Goal: Task Accomplishment & Management: Complete application form

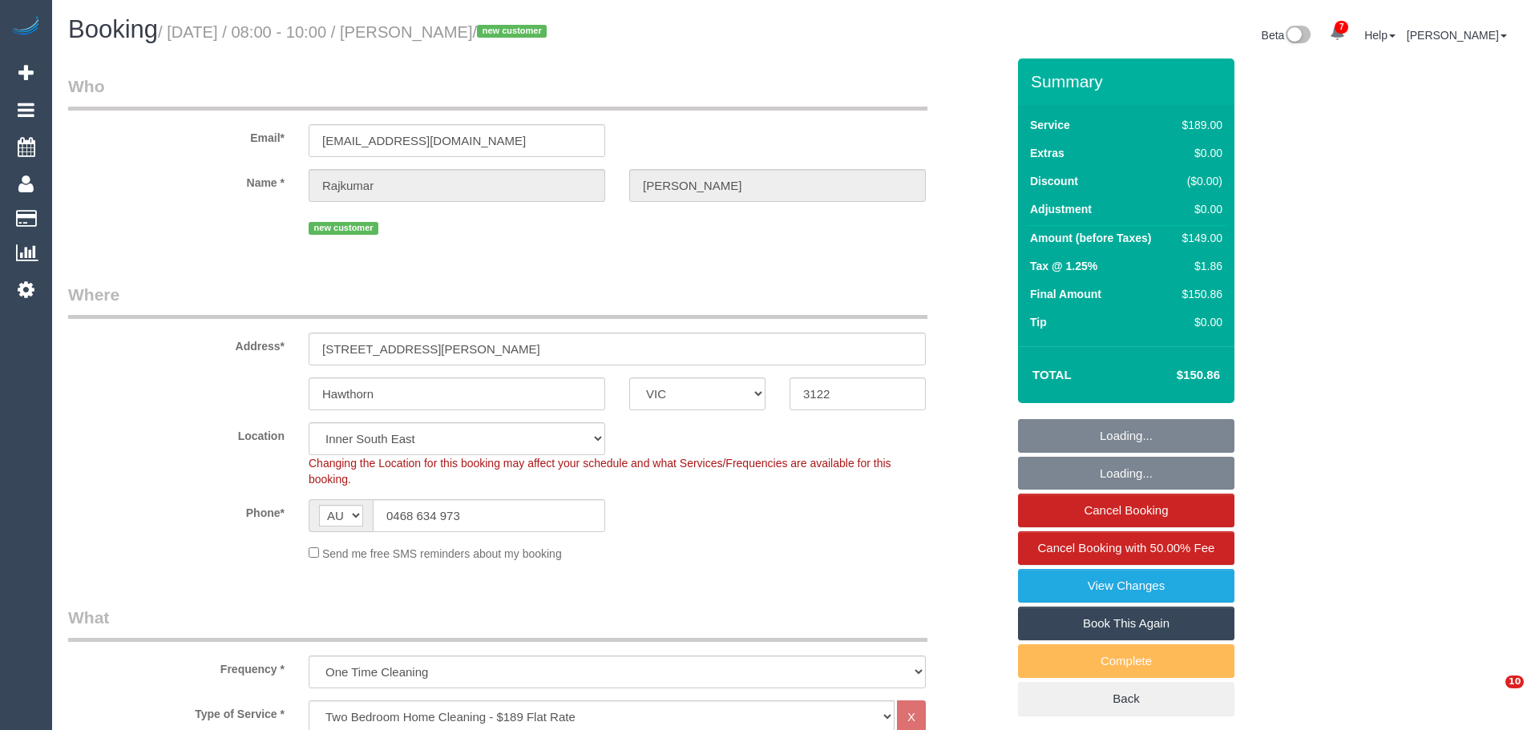
select select "VIC"
select select "number:28"
select select "number:14"
select select "number:19"
select select "number:23"
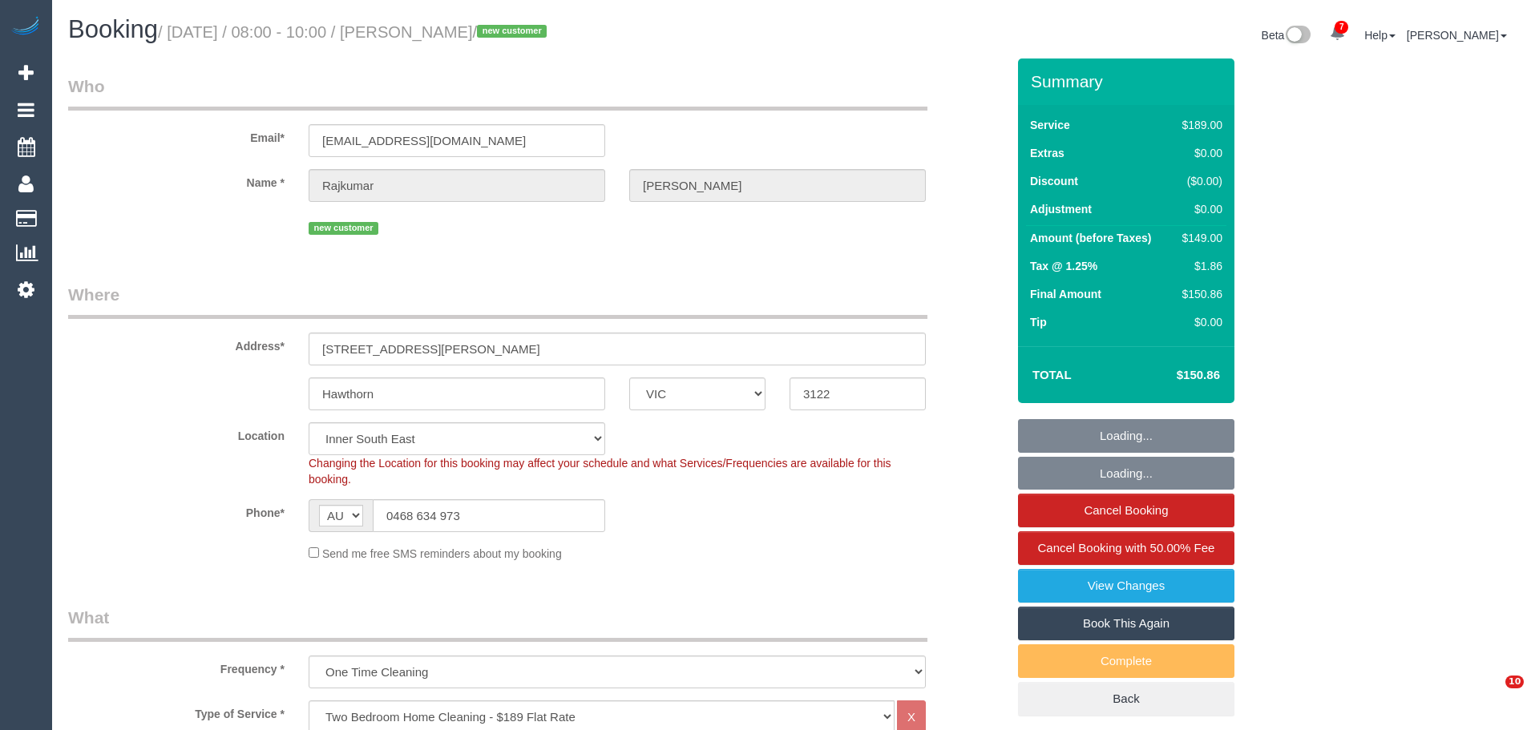
select select "number:12"
select select "object:1480"
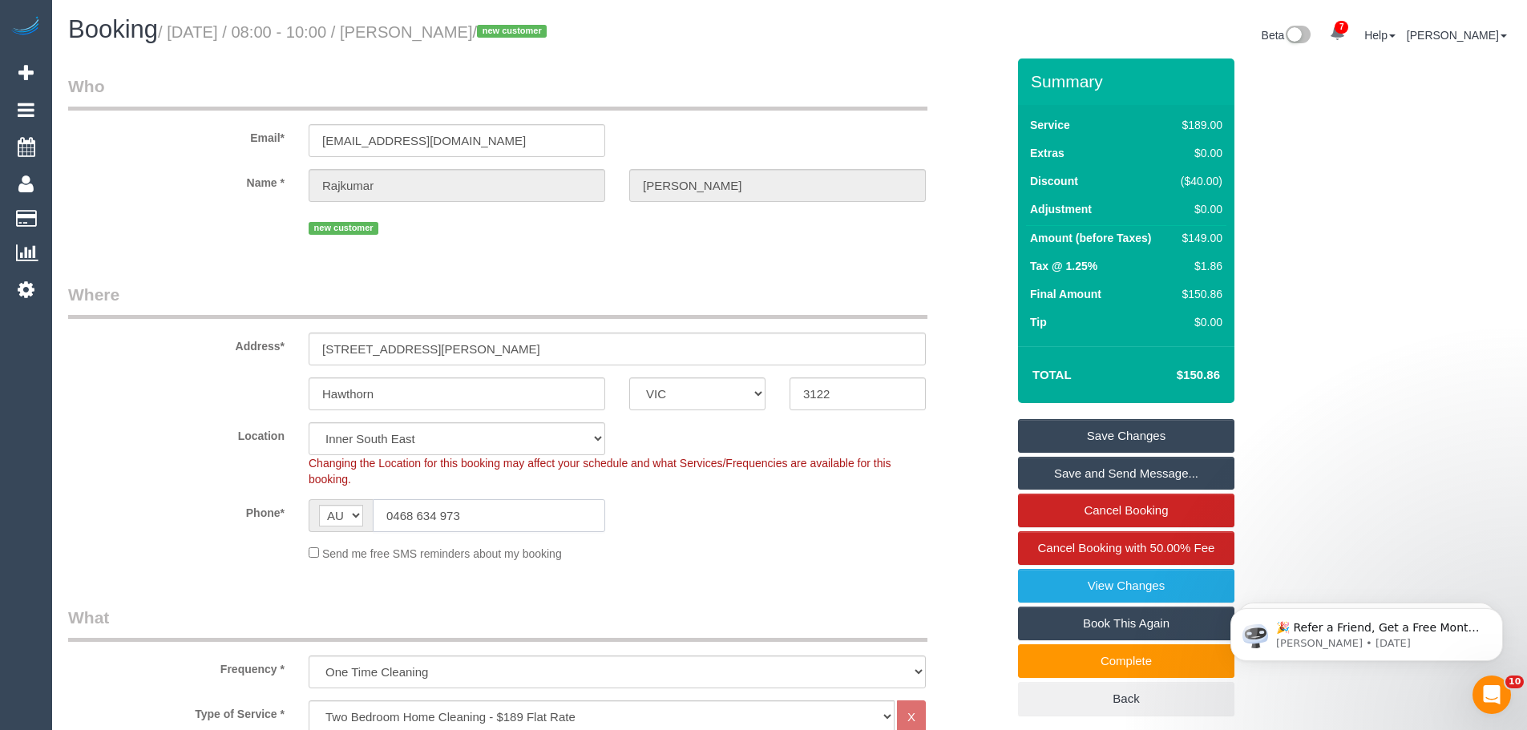
click at [487, 515] on input "0468 634 973" at bounding box center [489, 515] width 232 height 33
click at [547, 509] on input "0468 634 973" at bounding box center [489, 515] width 232 height 33
